Goal: Task Accomplishment & Management: Manage account settings

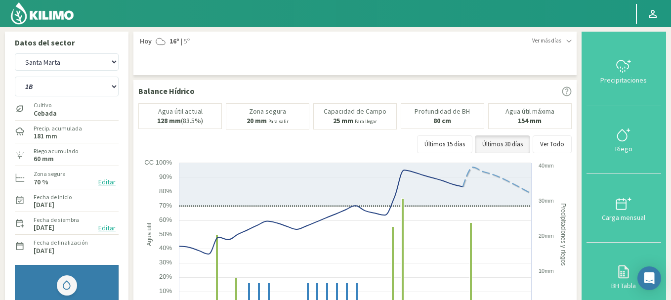
select select "3: Object"
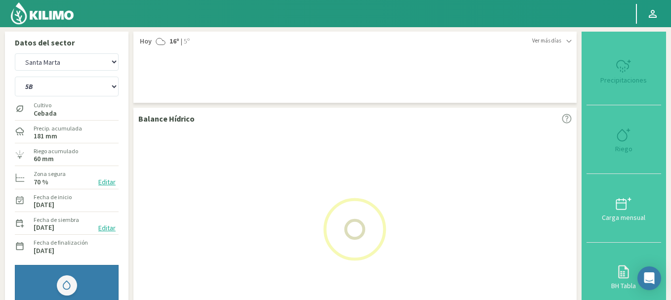
select select "2: Object"
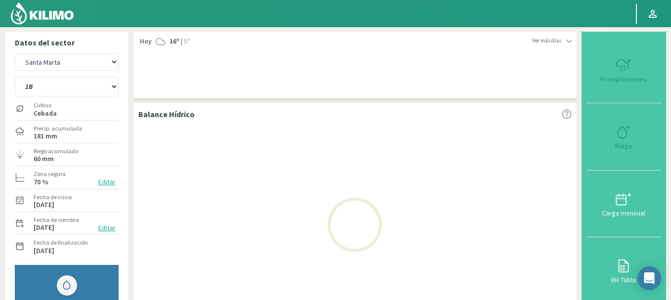
select select "5: Object"
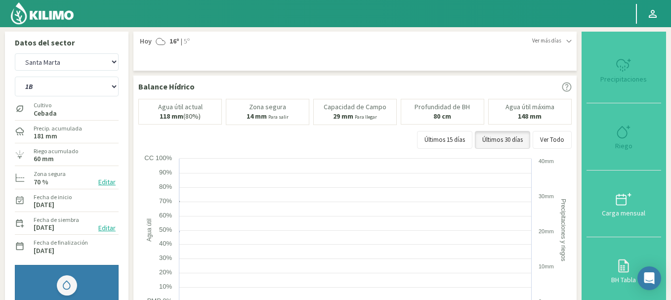
select select "5: Object"
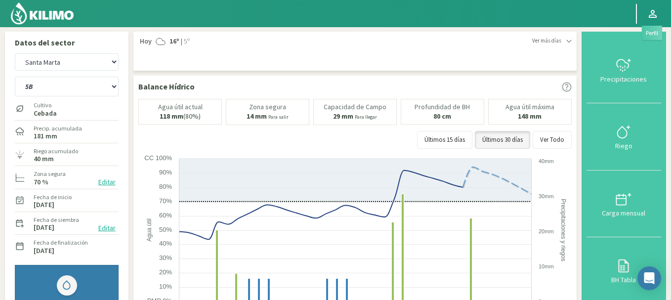
click at [660, 11] on link at bounding box center [653, 13] width 22 height 19
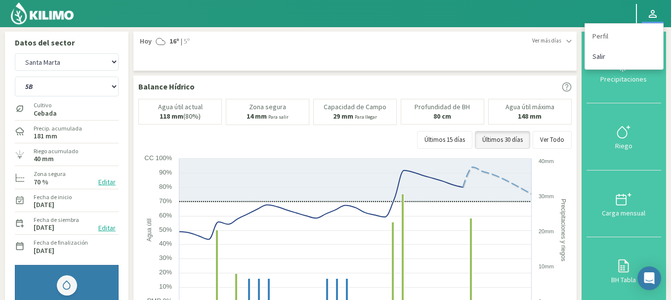
click at [596, 58] on link "Salir" at bounding box center [624, 56] width 78 height 20
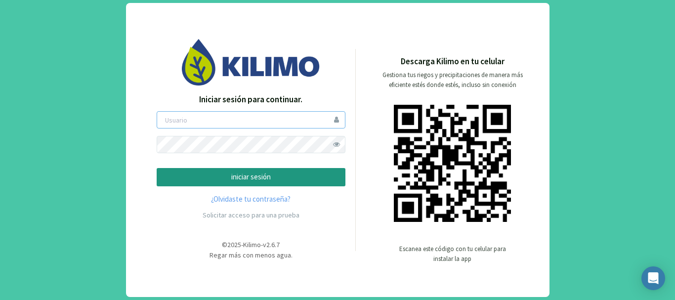
type input "saima"
